Goal: Task Accomplishment & Management: Complete application form

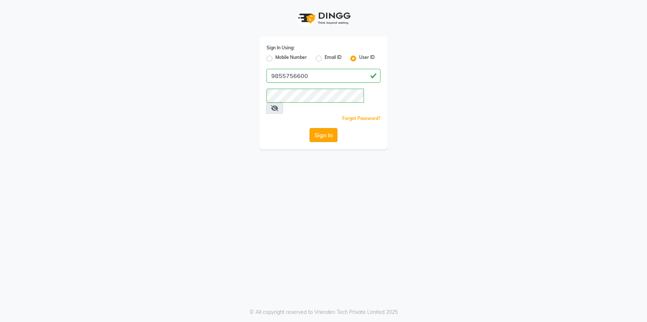
click at [326, 128] on button "Sign In" at bounding box center [324, 135] width 28 height 14
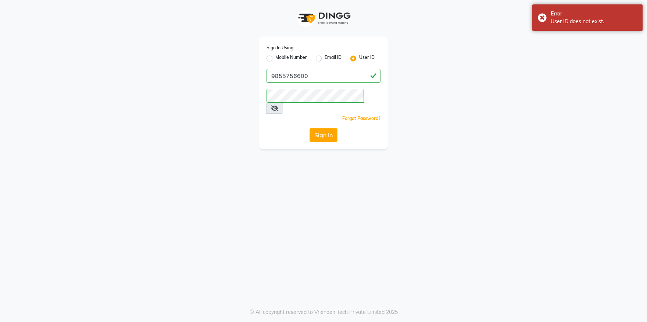
click at [294, 56] on label "Mobile Number" at bounding box center [291, 58] width 32 height 9
click at [280, 56] on input "Mobile Number" at bounding box center [277, 56] width 5 height 5
radio input "true"
radio input "false"
click at [297, 75] on input "Username" at bounding box center [335, 76] width 89 height 14
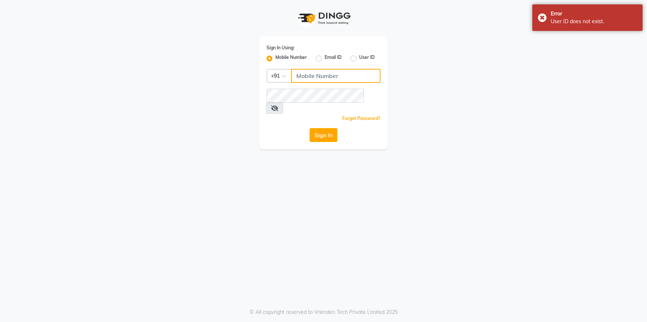
click at [297, 75] on input "Username" at bounding box center [335, 76] width 89 height 14
type input "9855756600"
click at [313, 128] on button "Sign In" at bounding box center [324, 135] width 28 height 14
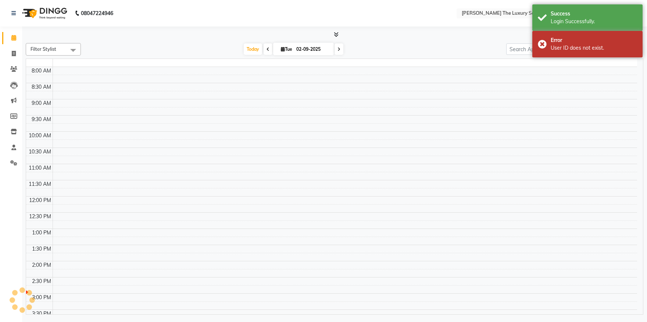
select select "en"
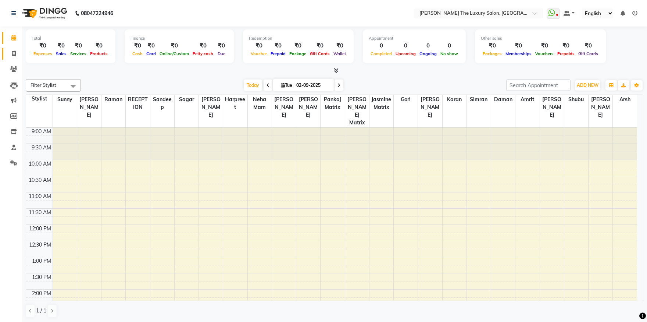
click at [14, 58] on link "Invoice" at bounding box center [11, 54] width 18 height 12
select select "7179"
select select "service"
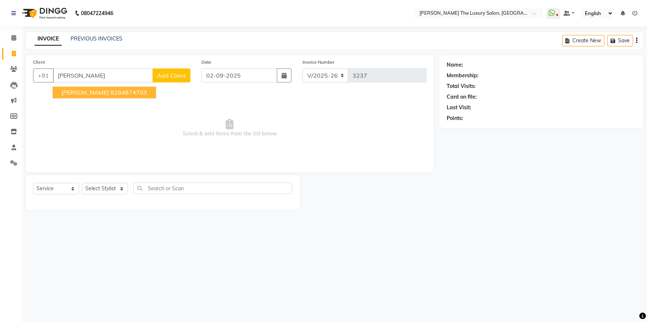
click at [110, 92] on ngb-highlight "8284874703" at bounding box center [128, 92] width 37 height 7
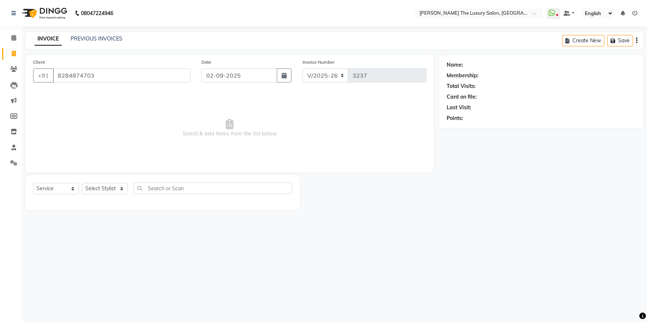
type input "8284874703"
select select "60210"
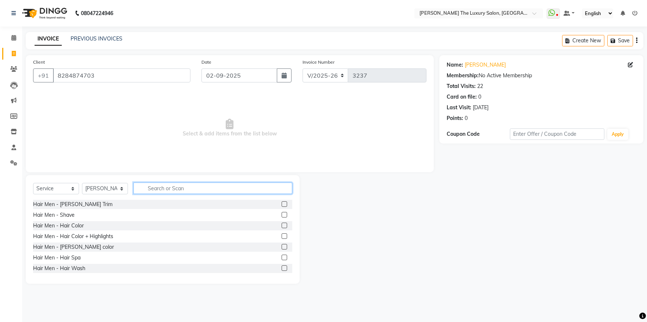
click at [175, 188] on input "text" at bounding box center [212, 187] width 159 height 11
type input "facial"
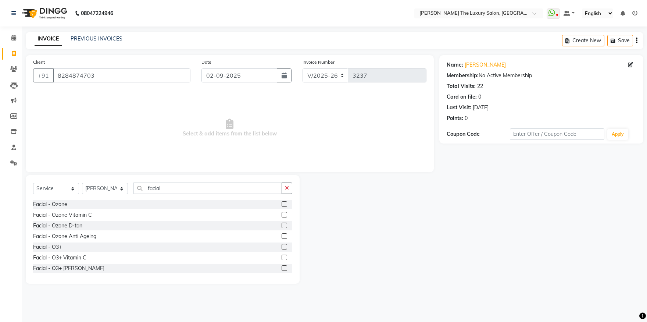
click at [282, 258] on label at bounding box center [285, 257] width 6 height 6
click at [282, 258] on input "checkbox" at bounding box center [284, 257] width 5 height 5
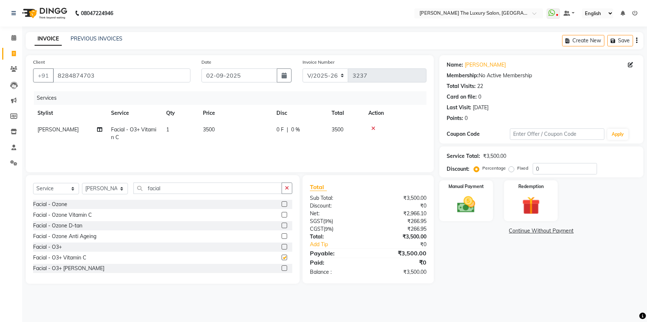
checkbox input "false"
click at [282, 269] on label at bounding box center [285, 268] width 6 height 6
click at [282, 269] on input "checkbox" at bounding box center [284, 268] width 5 height 5
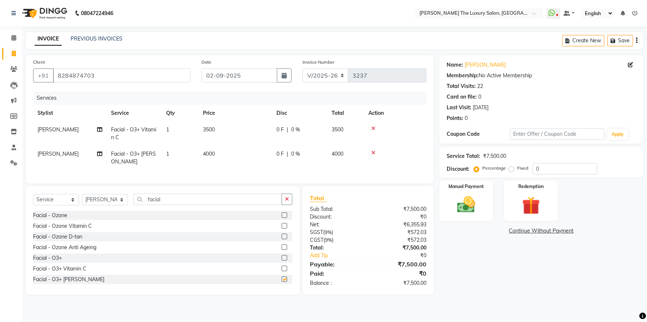
checkbox input "false"
click at [374, 128] on icon at bounding box center [373, 128] width 4 height 5
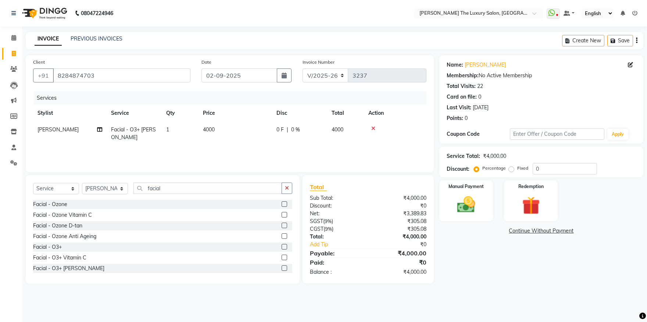
click at [212, 130] on span "4000" at bounding box center [209, 129] width 12 height 7
select select "60210"
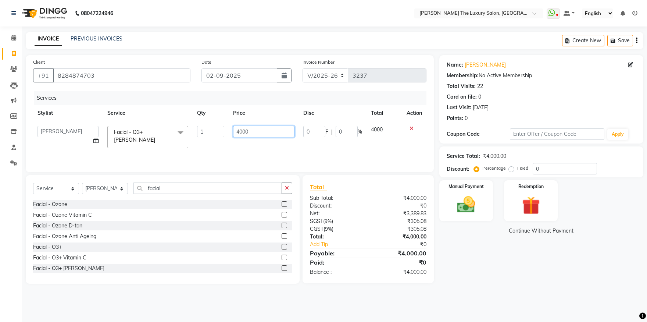
click at [256, 130] on input "4000" at bounding box center [263, 131] width 61 height 11
type input "4500"
click at [258, 153] on div "Services Stylist Service Qty Price Disc Total Action amrit arsh [PERSON_NAME] […" at bounding box center [229, 128] width 393 height 74
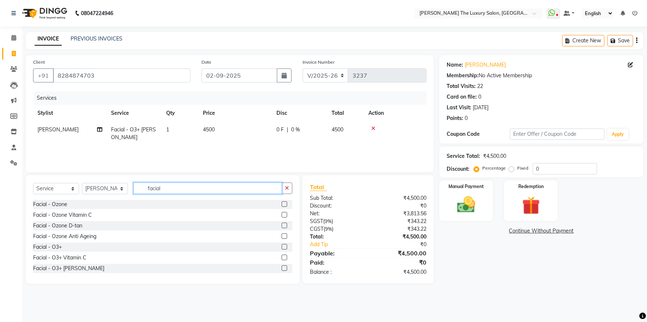
click at [185, 191] on input "facial" at bounding box center [207, 187] width 149 height 11
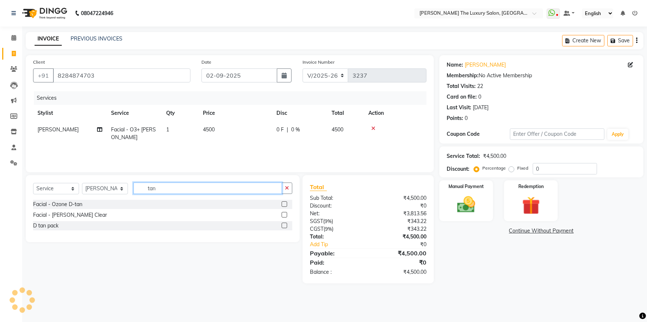
type input "tan"
click at [283, 226] on label at bounding box center [285, 225] width 6 height 6
click at [283, 226] on input "checkbox" at bounding box center [284, 225] width 5 height 5
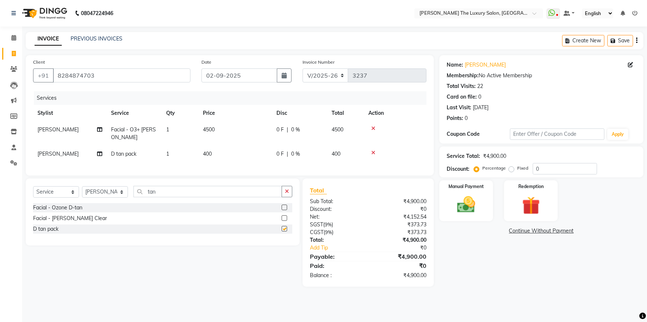
checkbox input "false"
click at [211, 152] on span "400" at bounding box center [207, 153] width 9 height 7
select select "60210"
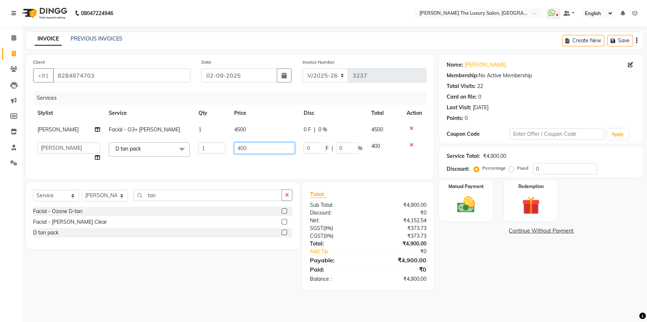
click at [249, 147] on input "400" at bounding box center [264, 147] width 61 height 11
type input "500"
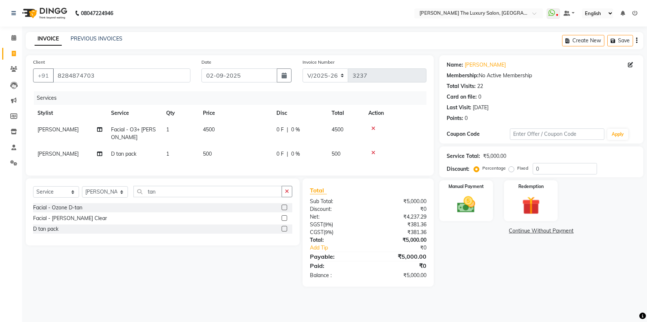
click at [312, 164] on div "Services Stylist Service Qty Price Disc Total Action [PERSON_NAME] Facial - O3+…" at bounding box center [229, 129] width 393 height 77
drag, startPoint x: 177, startPoint y: 200, endPoint x: 126, endPoint y: 207, distance: 51.6
click at [133, 197] on input "tan" at bounding box center [207, 191] width 149 height 11
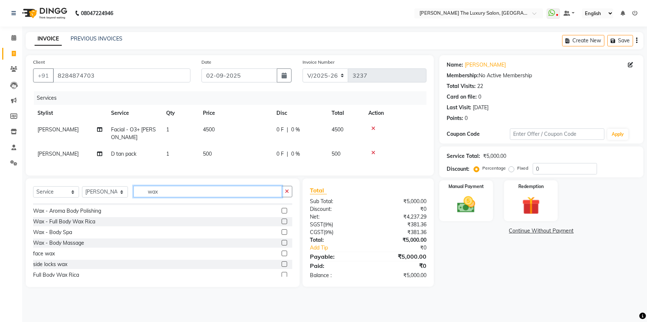
scroll to position [97, 0]
type input "wax"
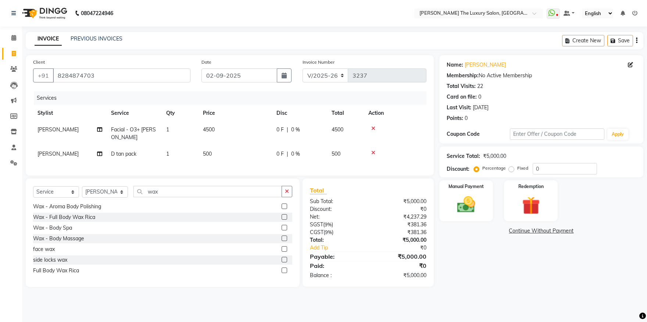
click at [282, 251] on label at bounding box center [285, 249] width 6 height 6
click at [282, 251] on input "checkbox" at bounding box center [284, 249] width 5 height 5
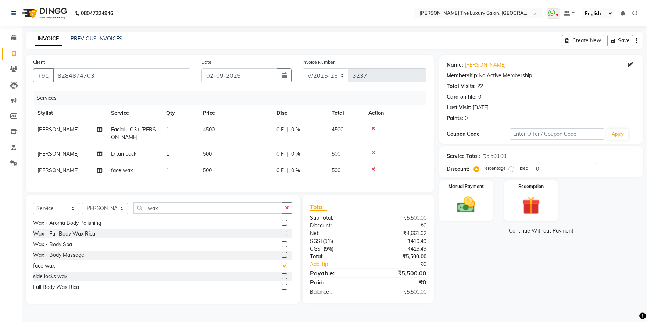
checkbox input "false"
click at [82, 203] on select "Select Stylist amrit arsh [PERSON_NAME] [PERSON_NAME] jasmine matrix [PERSON_NA…" at bounding box center [105, 208] width 46 height 11
select select "74174"
click option "[PERSON_NAME]" at bounding box center [0, 0] width 0 height 0
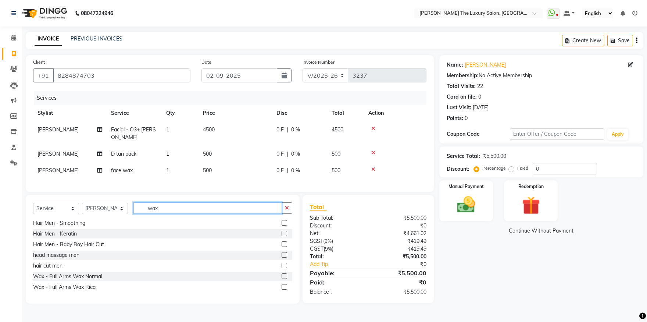
click at [171, 213] on input "wax" at bounding box center [207, 207] width 149 height 11
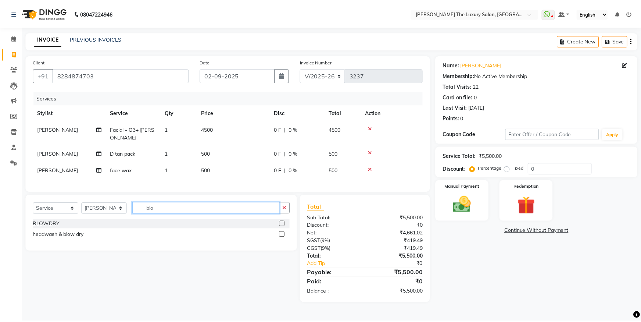
scroll to position [0, 0]
drag, startPoint x: 174, startPoint y: 214, endPoint x: 80, endPoint y: 220, distance: 93.6
click at [133, 214] on input "blo" at bounding box center [207, 207] width 149 height 11
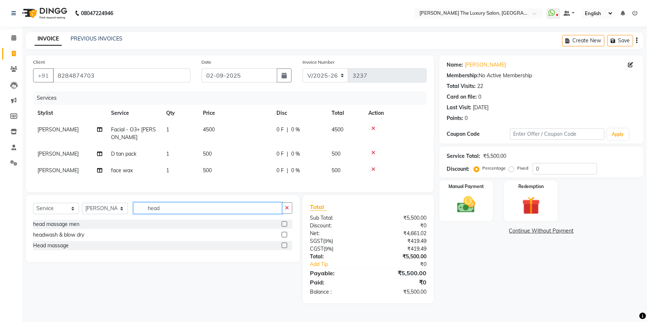
type input "head"
click at [283, 237] on label at bounding box center [285, 235] width 6 height 6
click at [283, 237] on input "checkbox" at bounding box center [284, 234] width 5 height 5
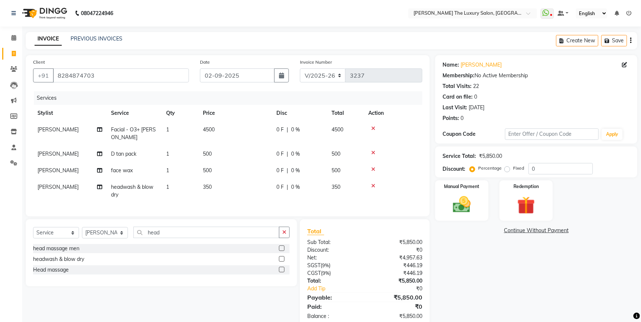
click at [279, 261] on label at bounding box center [282, 259] width 6 height 6
click at [279, 261] on input "checkbox" at bounding box center [281, 259] width 5 height 5
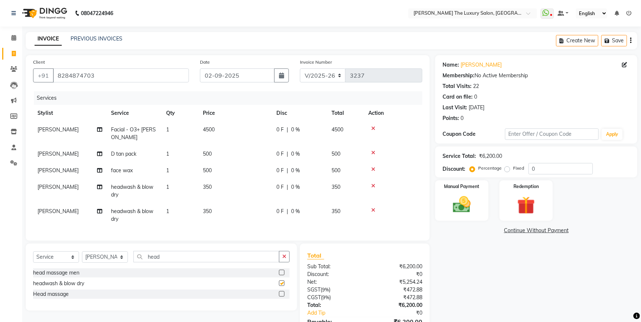
checkbox input "false"
click at [282, 296] on label at bounding box center [282, 294] width 6 height 6
click at [282, 296] on input "checkbox" at bounding box center [281, 294] width 5 height 5
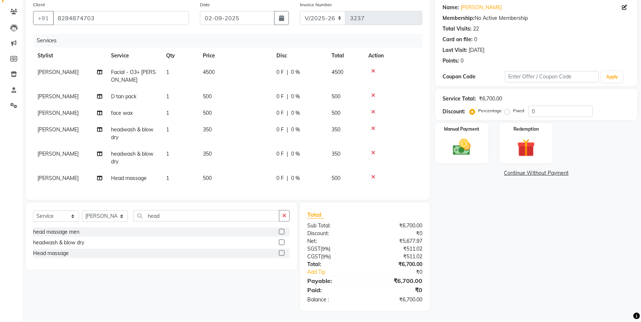
scroll to position [62, 0]
click at [280, 252] on label at bounding box center [282, 253] width 6 height 6
click at [280, 252] on input "checkbox" at bounding box center [281, 253] width 5 height 5
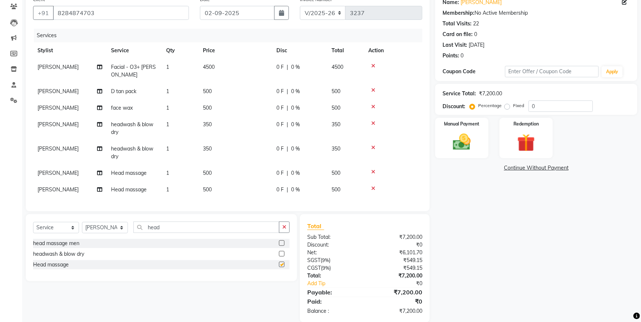
checkbox input "false"
click at [211, 124] on span "350" at bounding box center [207, 124] width 9 height 7
select select "74174"
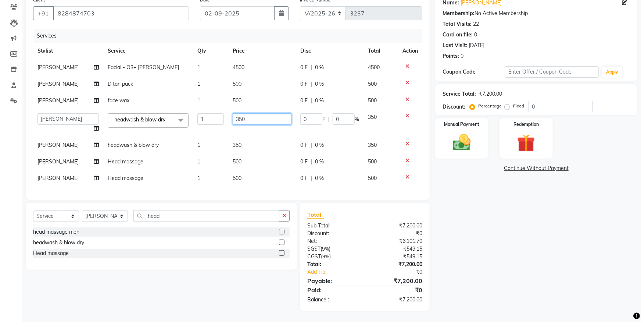
click at [252, 118] on input "350" at bounding box center [262, 118] width 59 height 11
type input "300"
click at [252, 142] on td "350" at bounding box center [262, 145] width 68 height 17
select select "74174"
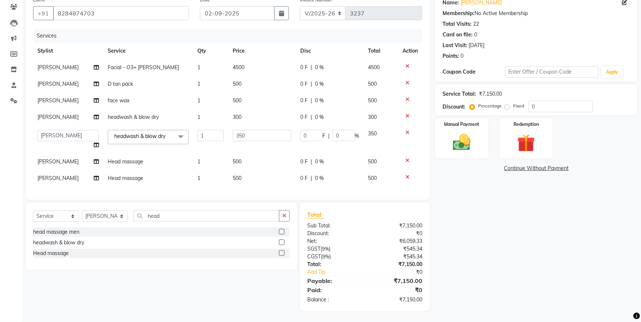
click at [255, 156] on td "500" at bounding box center [262, 161] width 68 height 17
select select "74174"
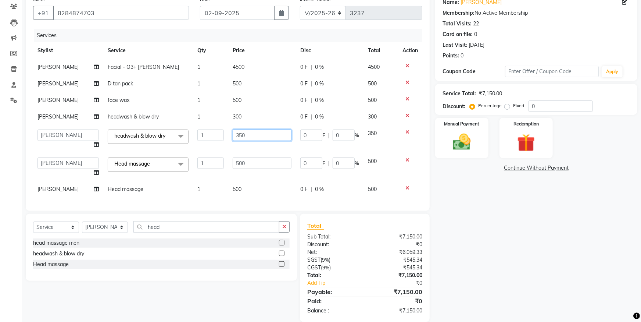
click at [255, 135] on input "350" at bounding box center [262, 134] width 59 height 11
type input "300"
click at [277, 178] on tbody "[PERSON_NAME] Facial - O3+ [PERSON_NAME] 1 4500 0 F | 0 % 4500 [PERSON_NAME] pa…" at bounding box center [227, 128] width 389 height 139
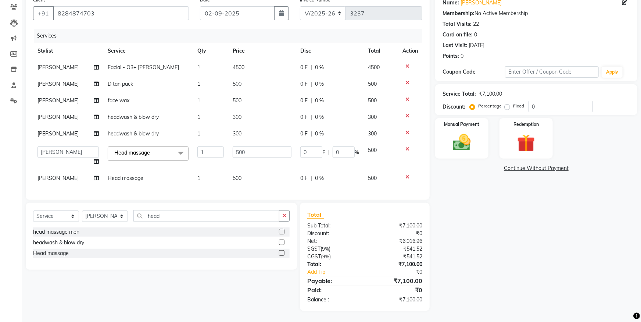
scroll to position [67, 0]
click at [467, 137] on img at bounding box center [462, 142] width 30 height 21
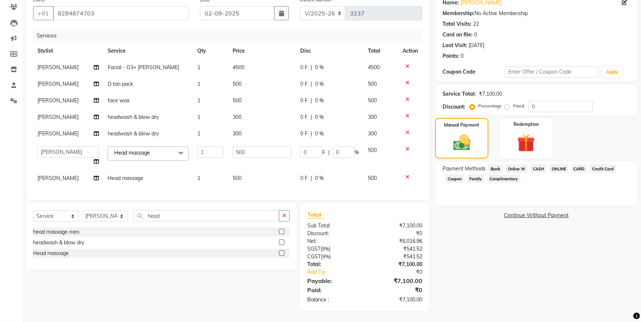
click at [561, 164] on span "ONLINE" at bounding box center [559, 168] width 19 height 8
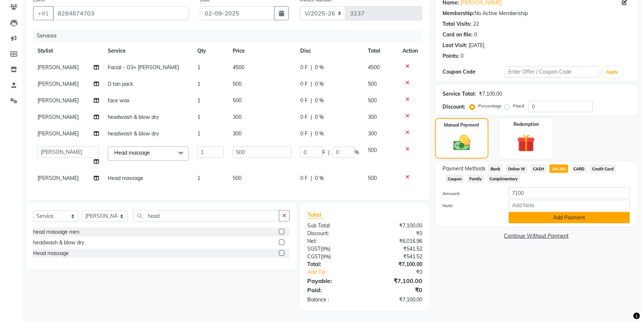
click at [564, 212] on button "Add Payment" at bounding box center [569, 217] width 121 height 11
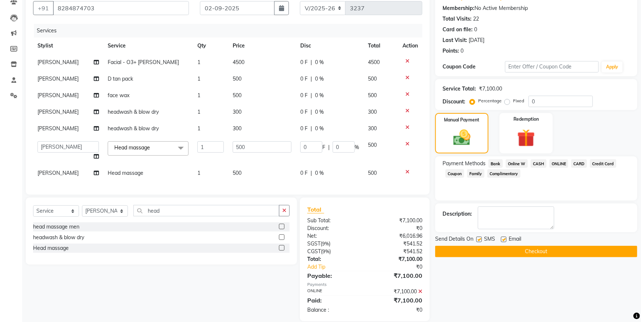
click at [561, 254] on button "Checkout" at bounding box center [536, 251] width 202 height 11
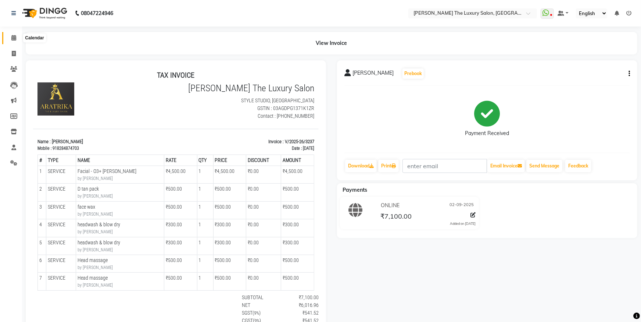
click at [15, 40] on icon at bounding box center [13, 38] width 5 height 6
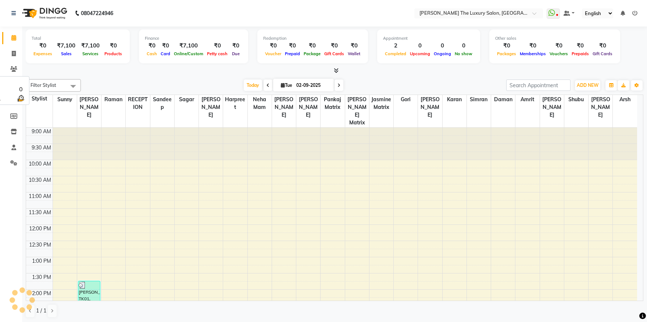
scroll to position [194, 0]
